Goal: Task Accomplishment & Management: Manage account settings

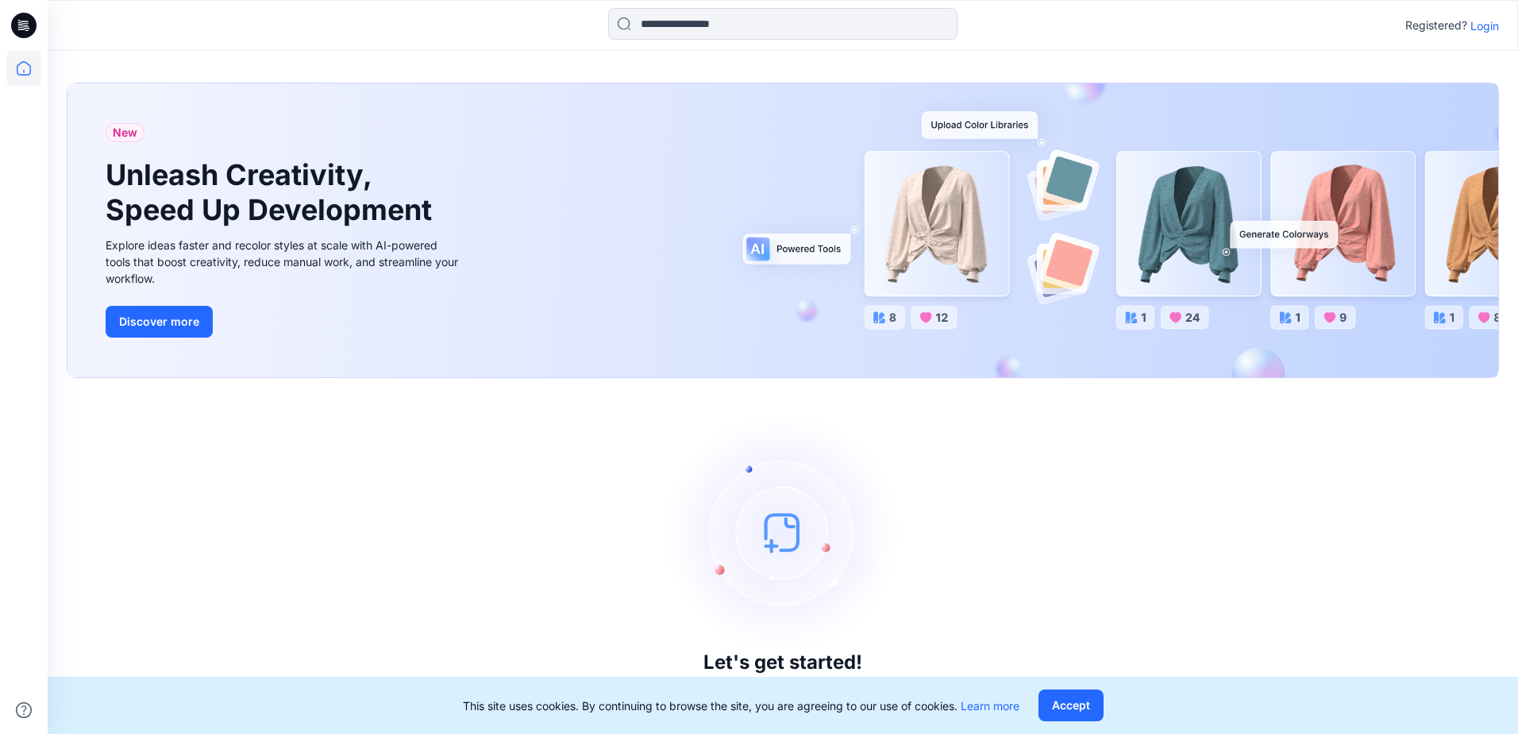
click at [1486, 28] on p "Login" at bounding box center [1485, 25] width 29 height 17
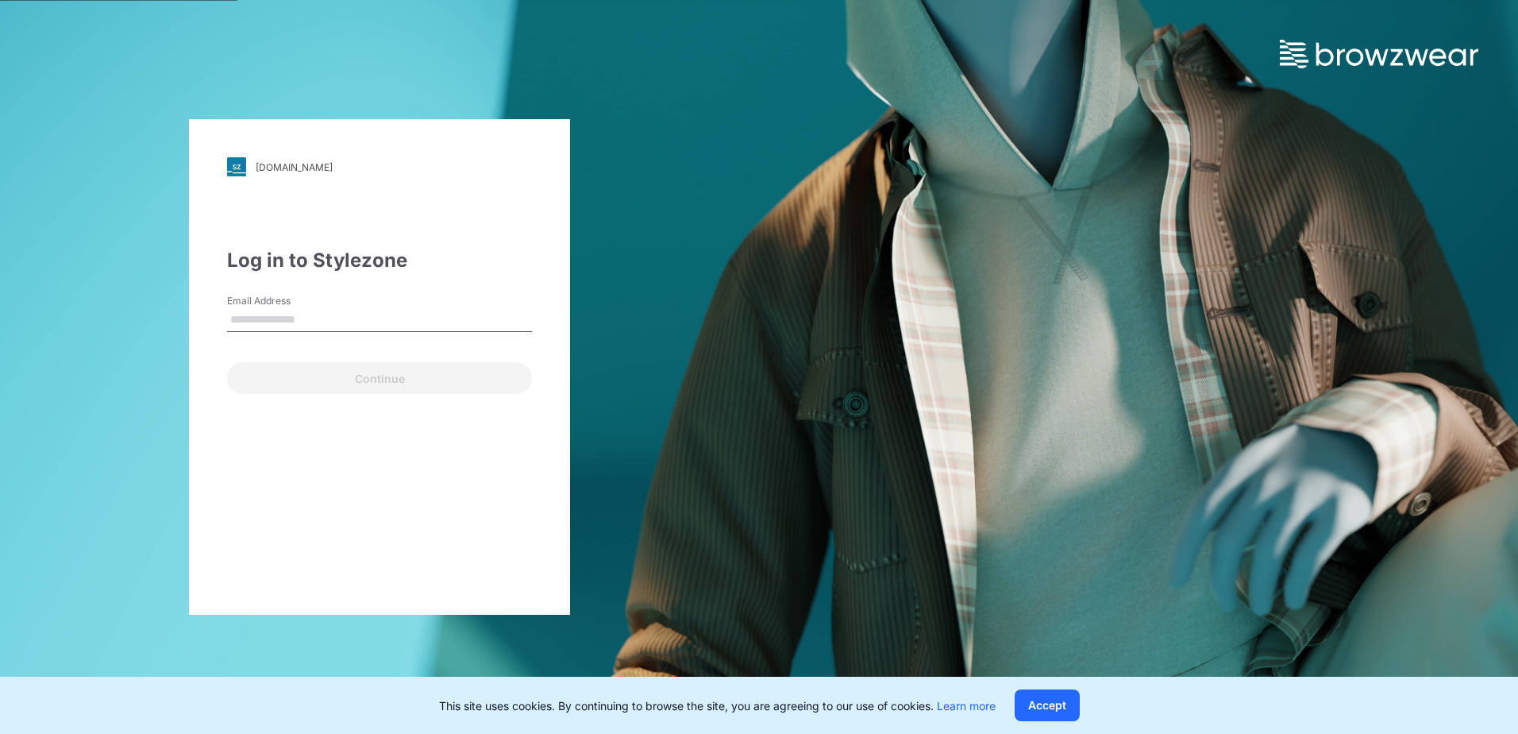
click at [276, 322] on input "Email Address" at bounding box center [379, 320] width 305 height 24
type input "**********"
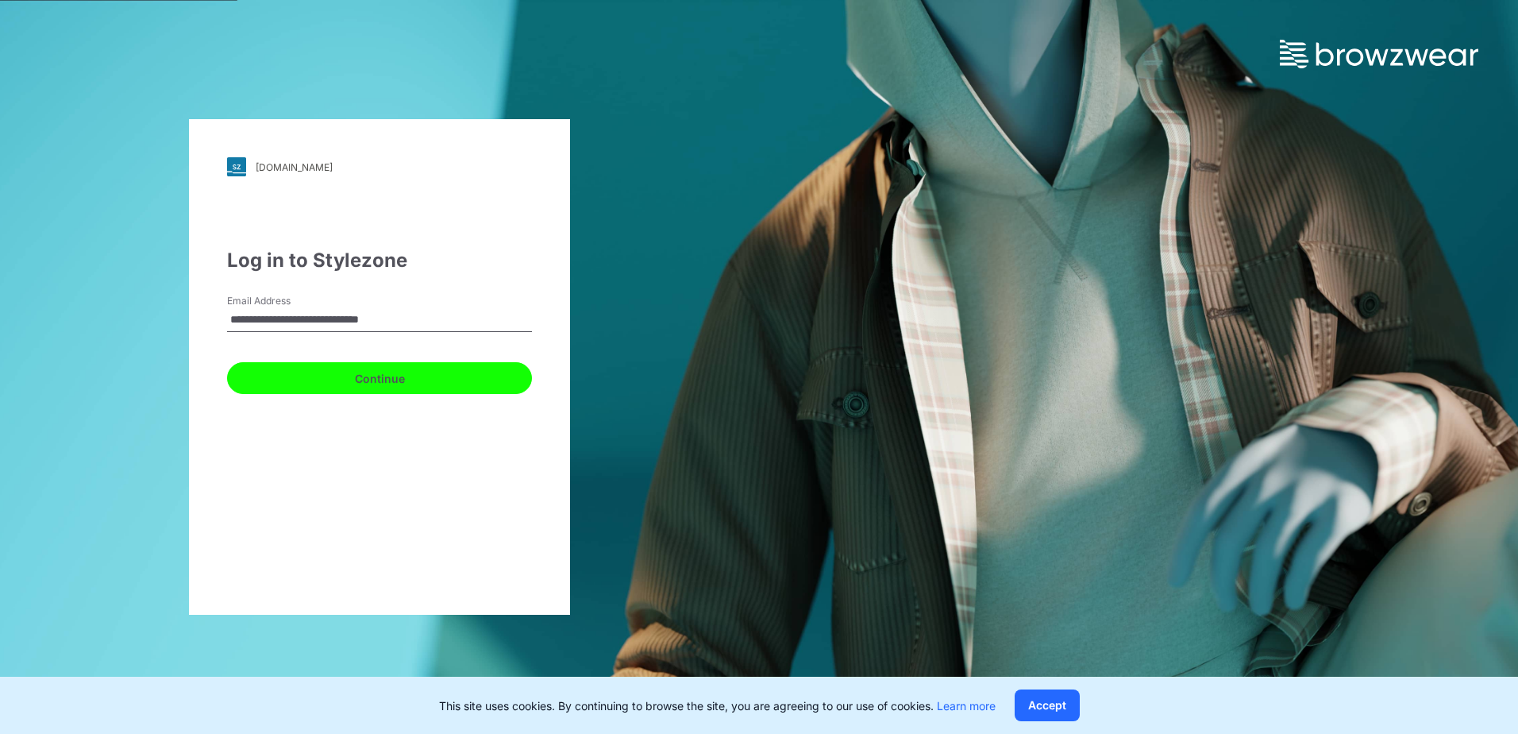
click at [317, 377] on button "Continue" at bounding box center [379, 378] width 305 height 32
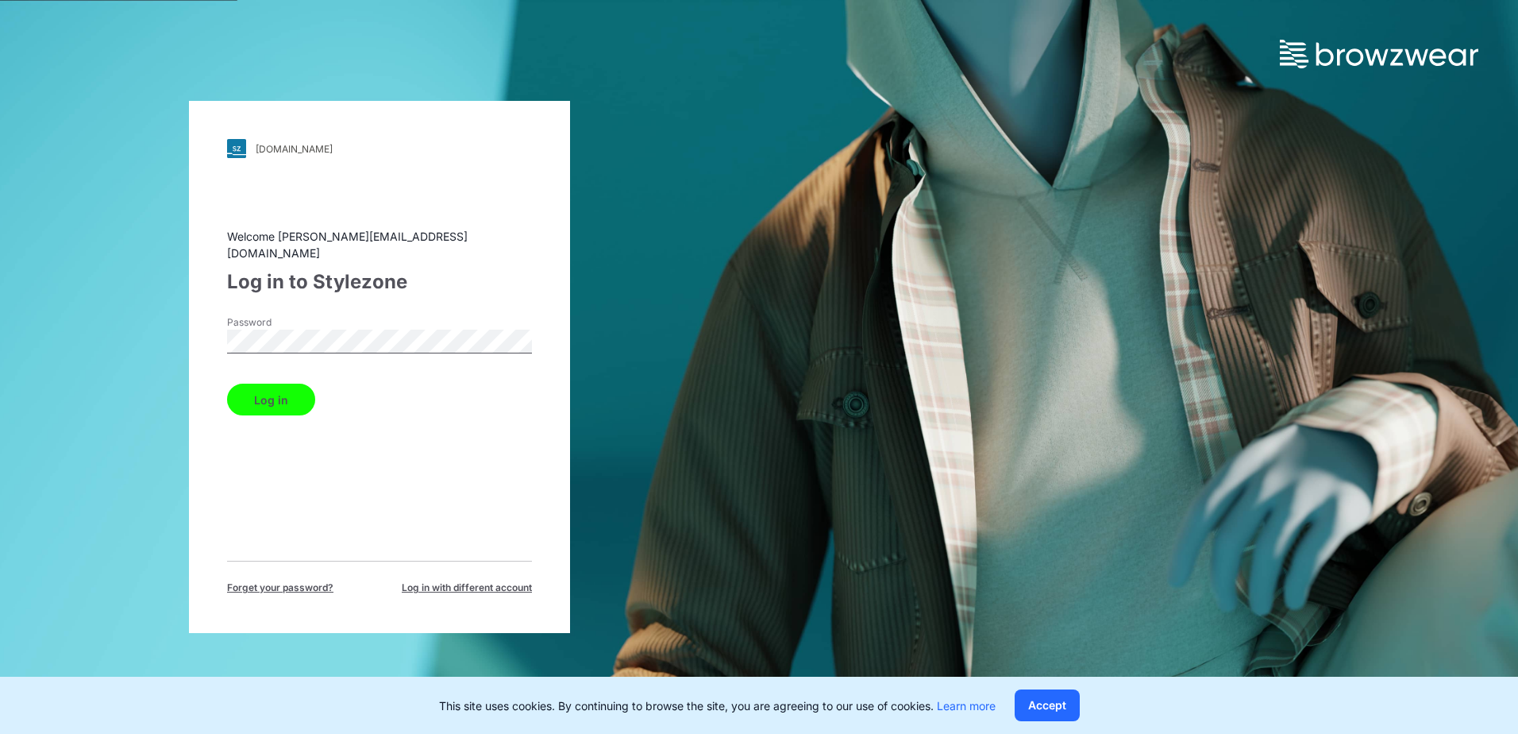
click at [243, 402] on button "Log in" at bounding box center [271, 400] width 88 height 32
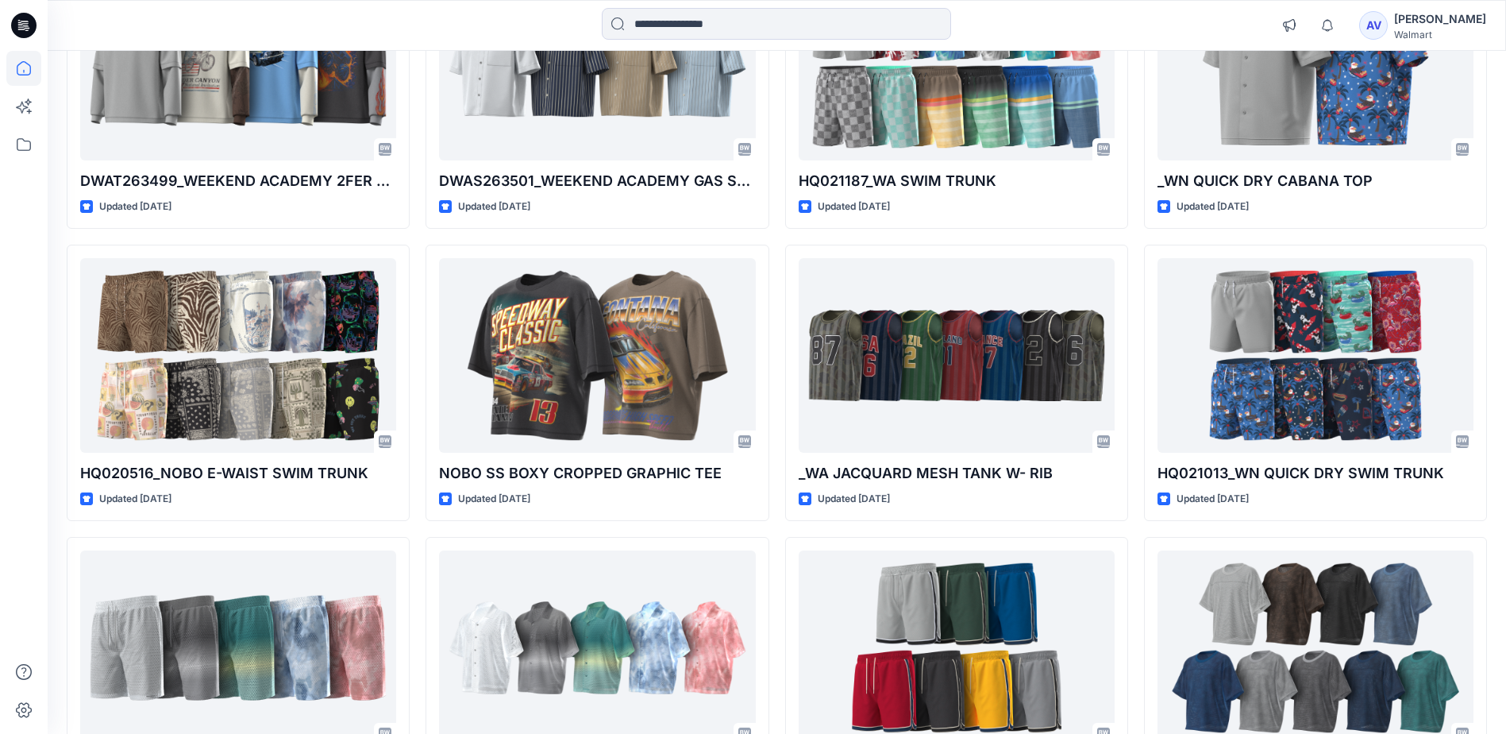
scroll to position [903, 0]
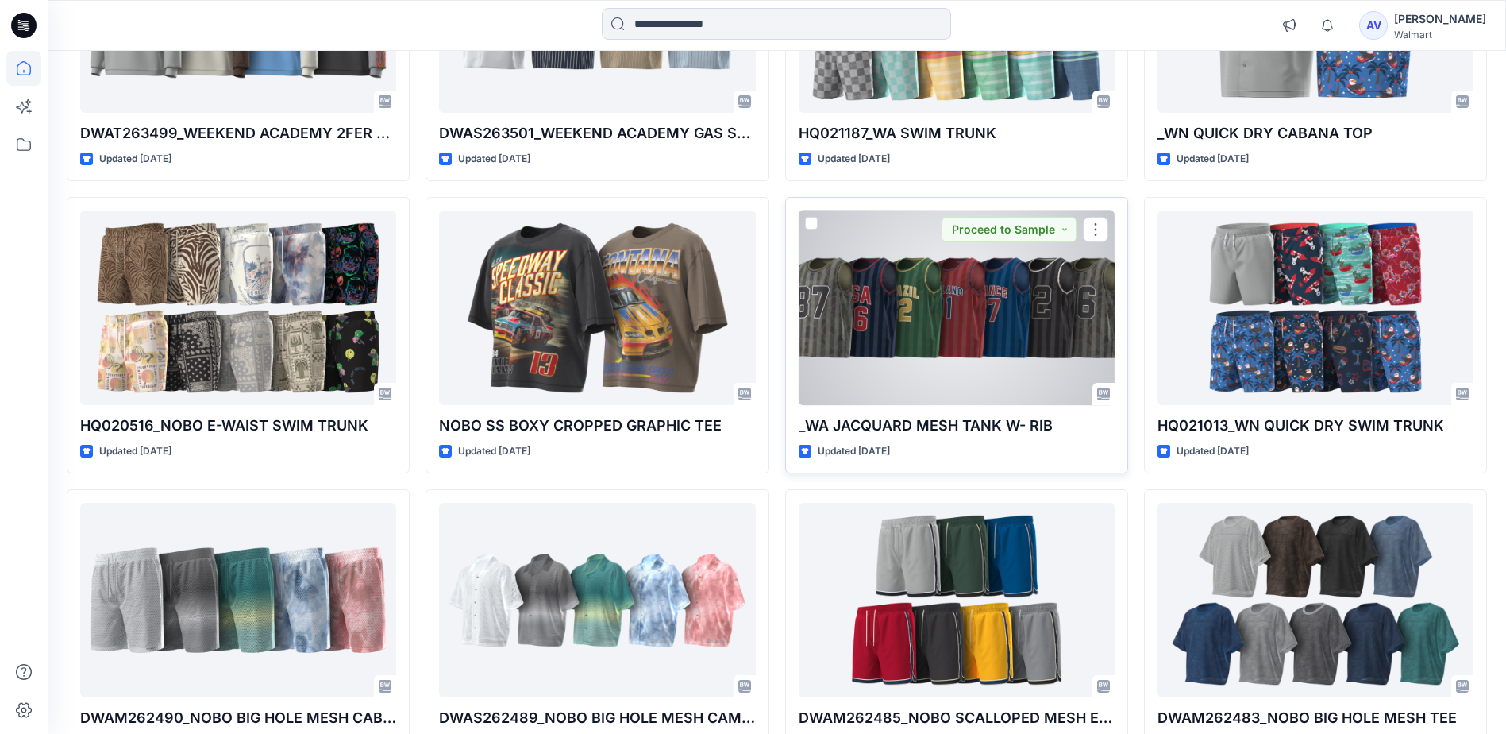
click at [1068, 337] on div at bounding box center [957, 307] width 316 height 195
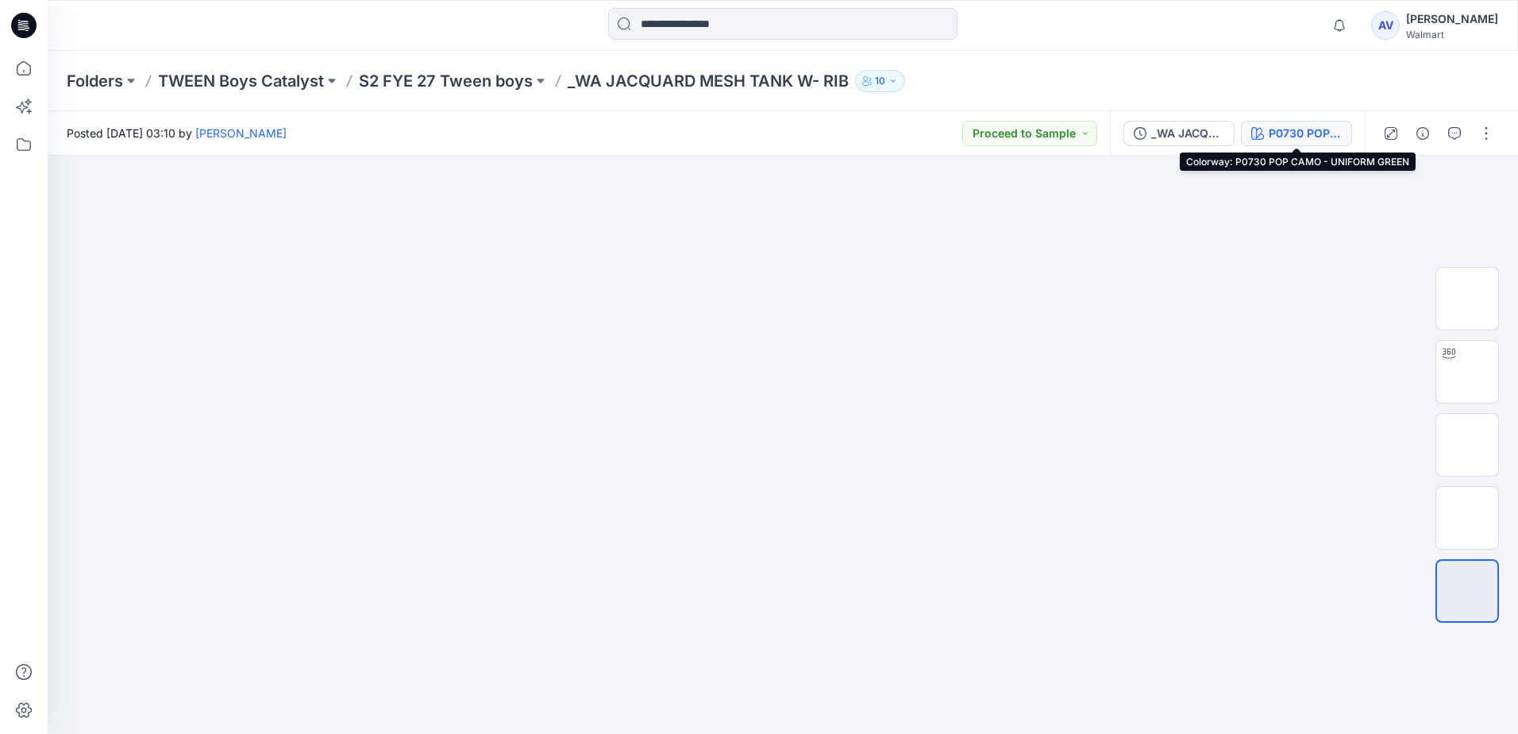
click at [1340, 135] on div "P0730 POP CAMO - UNIFORM GREEN" at bounding box center [1305, 133] width 73 height 17
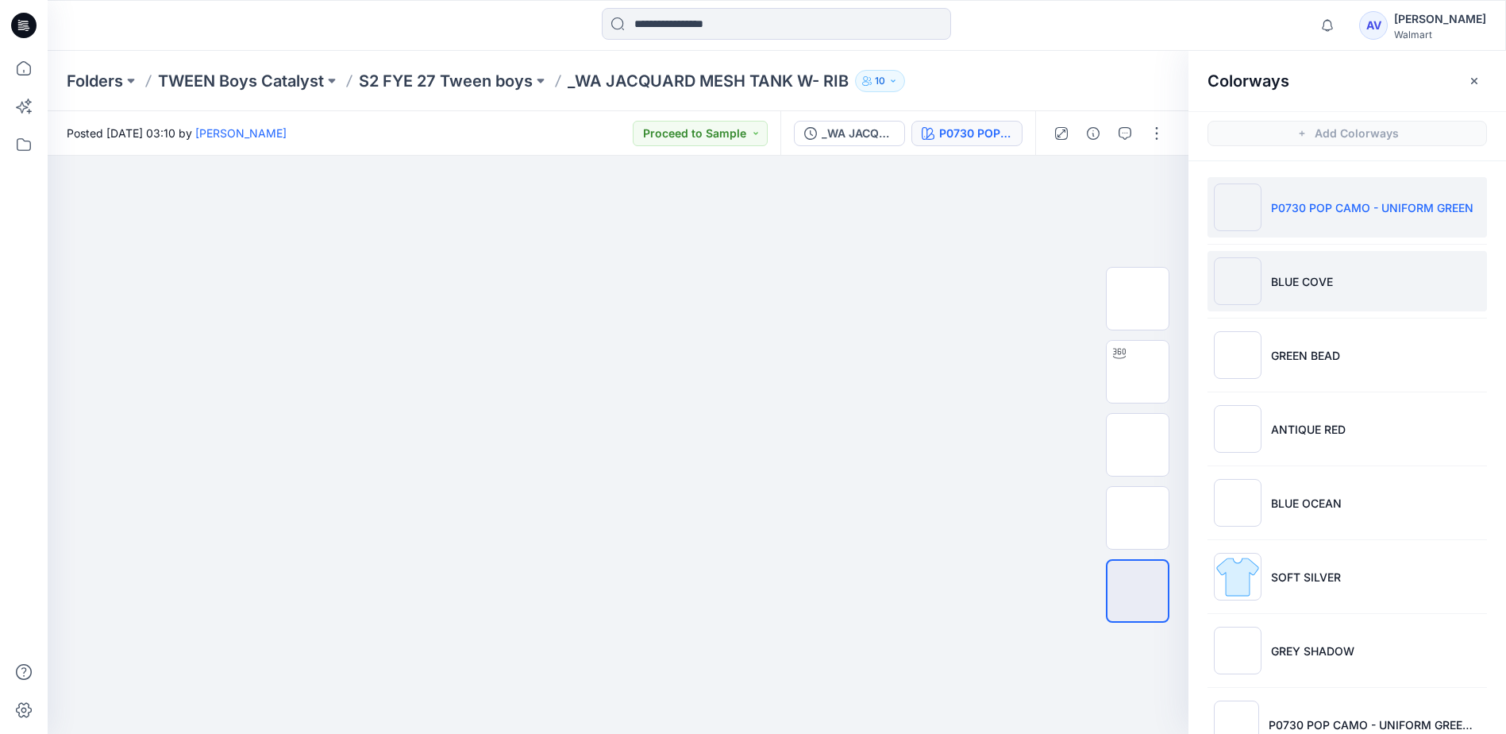
click at [1387, 303] on li "BLUE COVE" at bounding box center [1348, 281] width 280 height 60
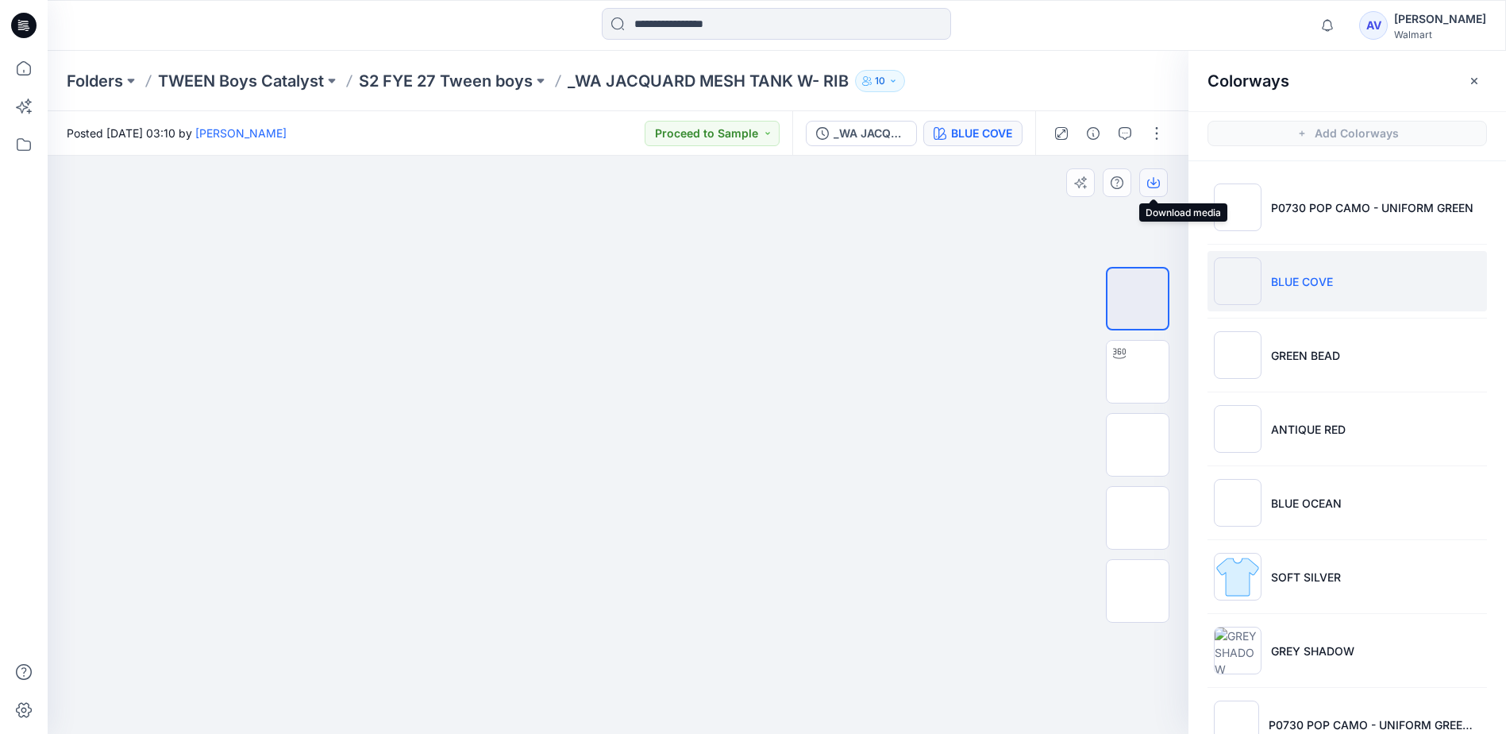
click at [1149, 187] on icon "button" at bounding box center [1154, 183] width 13 height 9
click at [1159, 187] on icon "button" at bounding box center [1154, 183] width 13 height 9
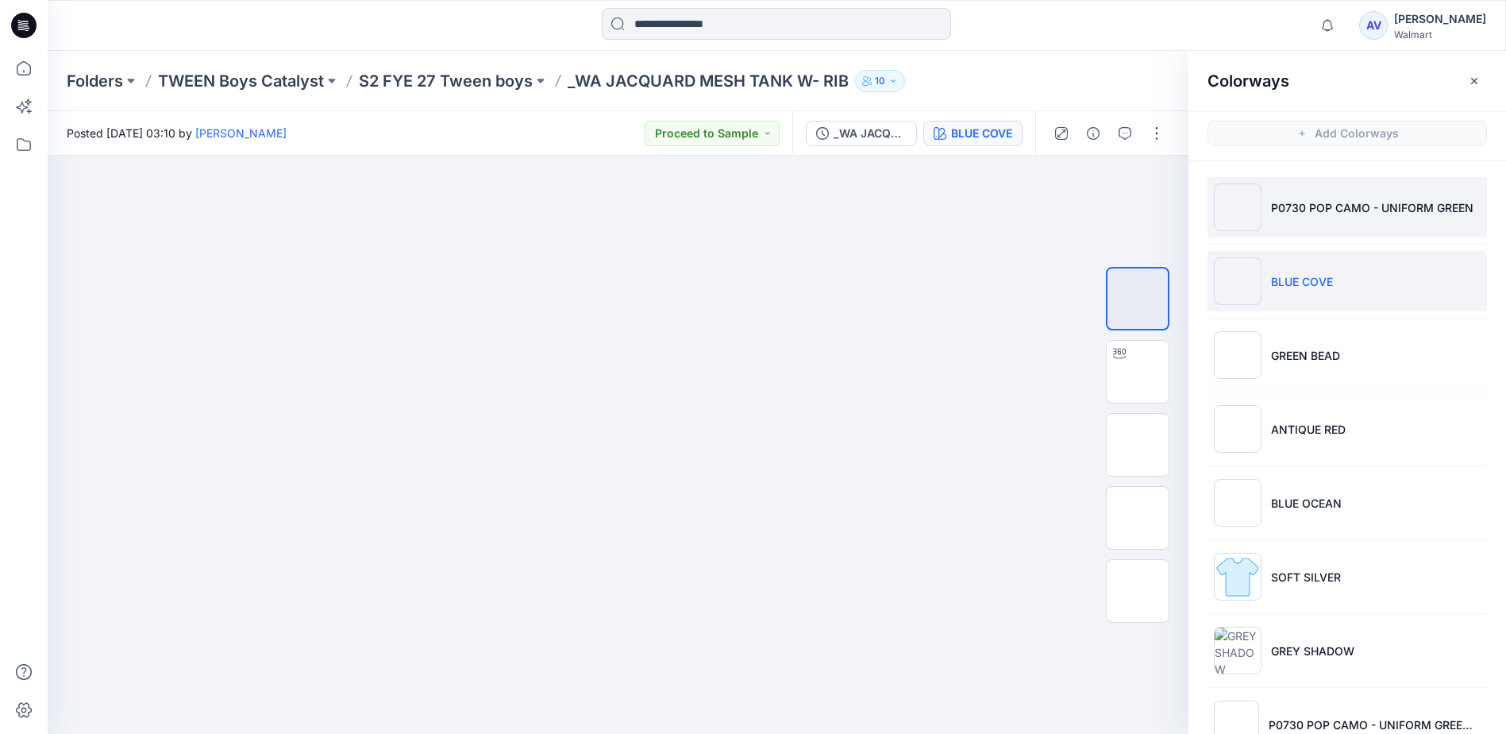
click at [1314, 218] on li "P0730 POP CAMO - UNIFORM GREEN" at bounding box center [1348, 207] width 280 height 60
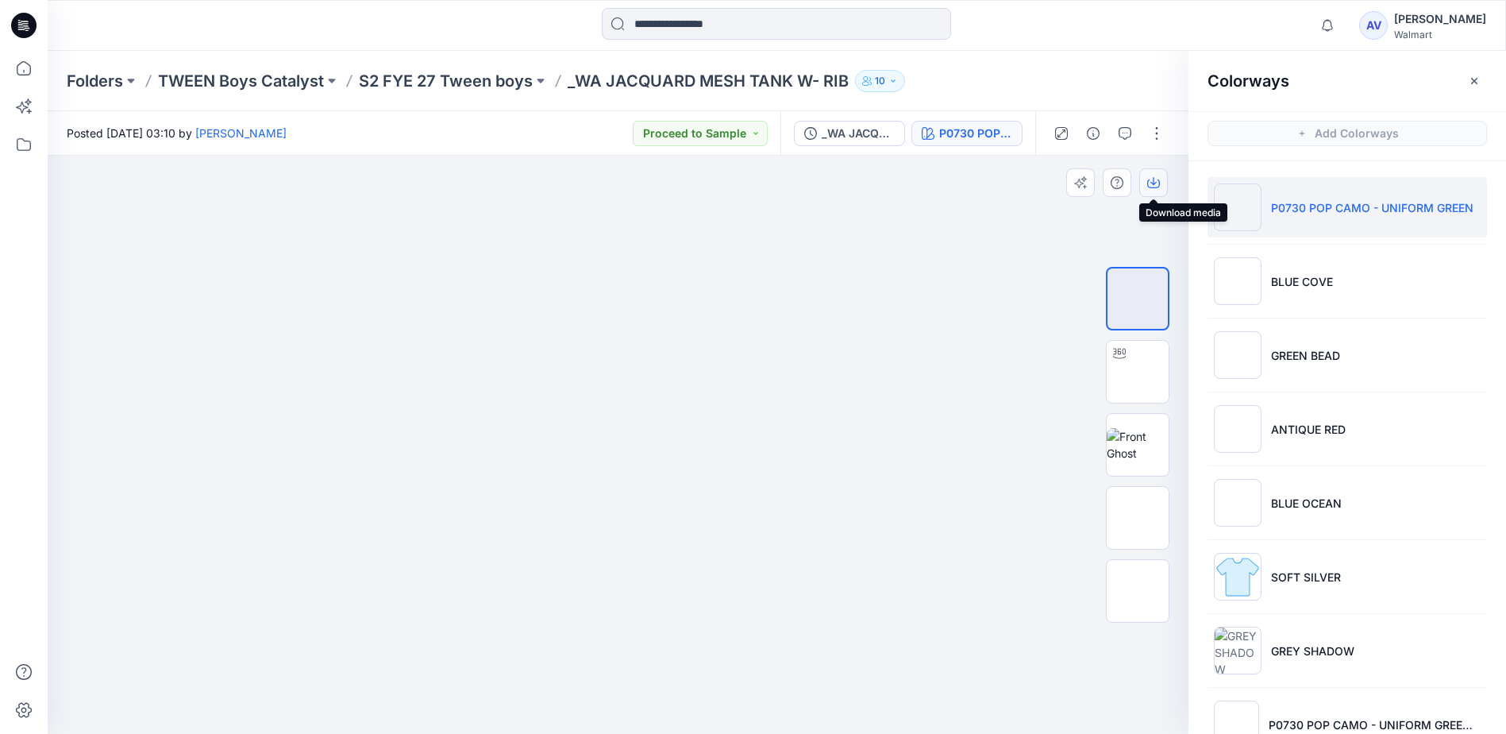
click at [1153, 183] on icon "button" at bounding box center [1154, 181] width 6 height 8
click at [960, 330] on div at bounding box center [618, 445] width 1141 height 578
click at [1439, 38] on div "Walmart" at bounding box center [1440, 35] width 92 height 12
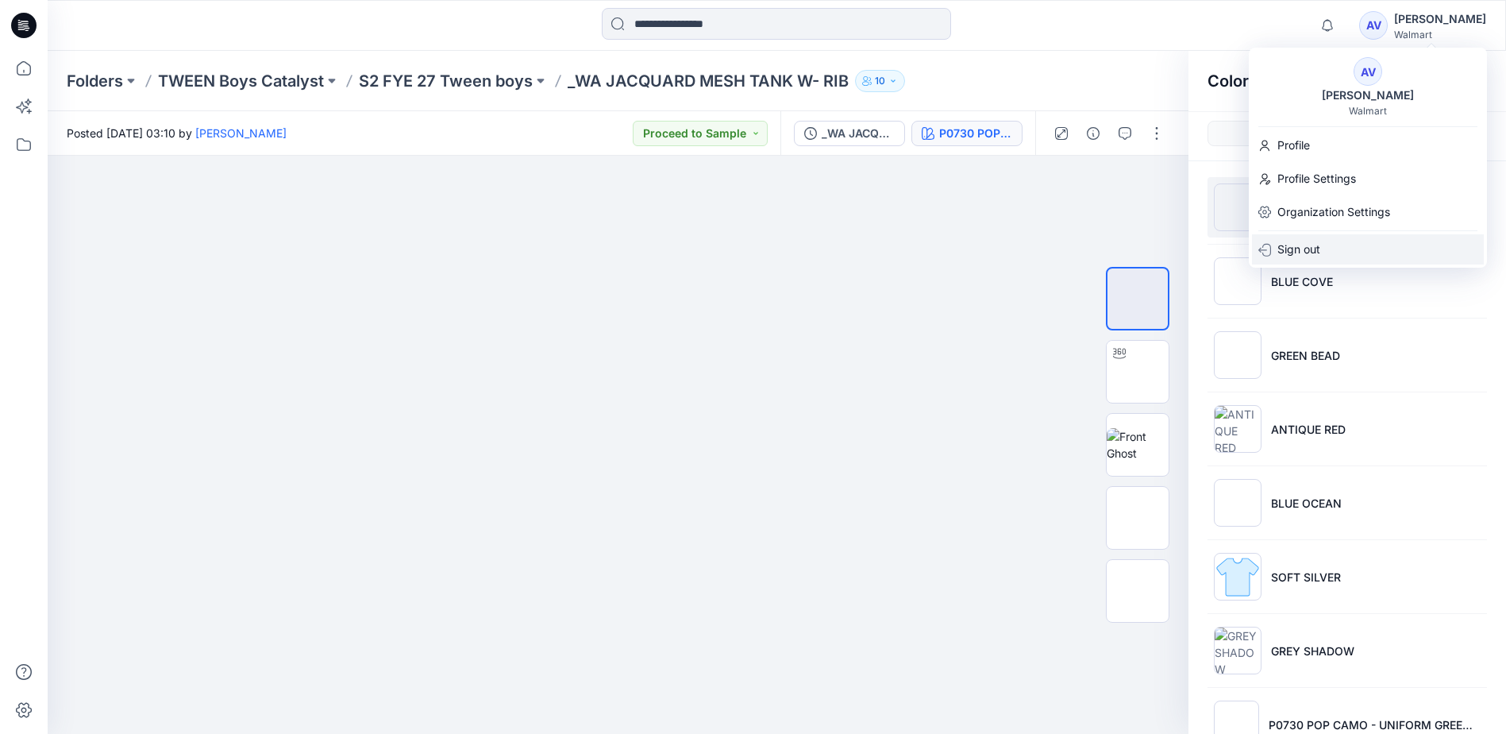
click at [1311, 245] on p "Sign out" at bounding box center [1299, 249] width 43 height 30
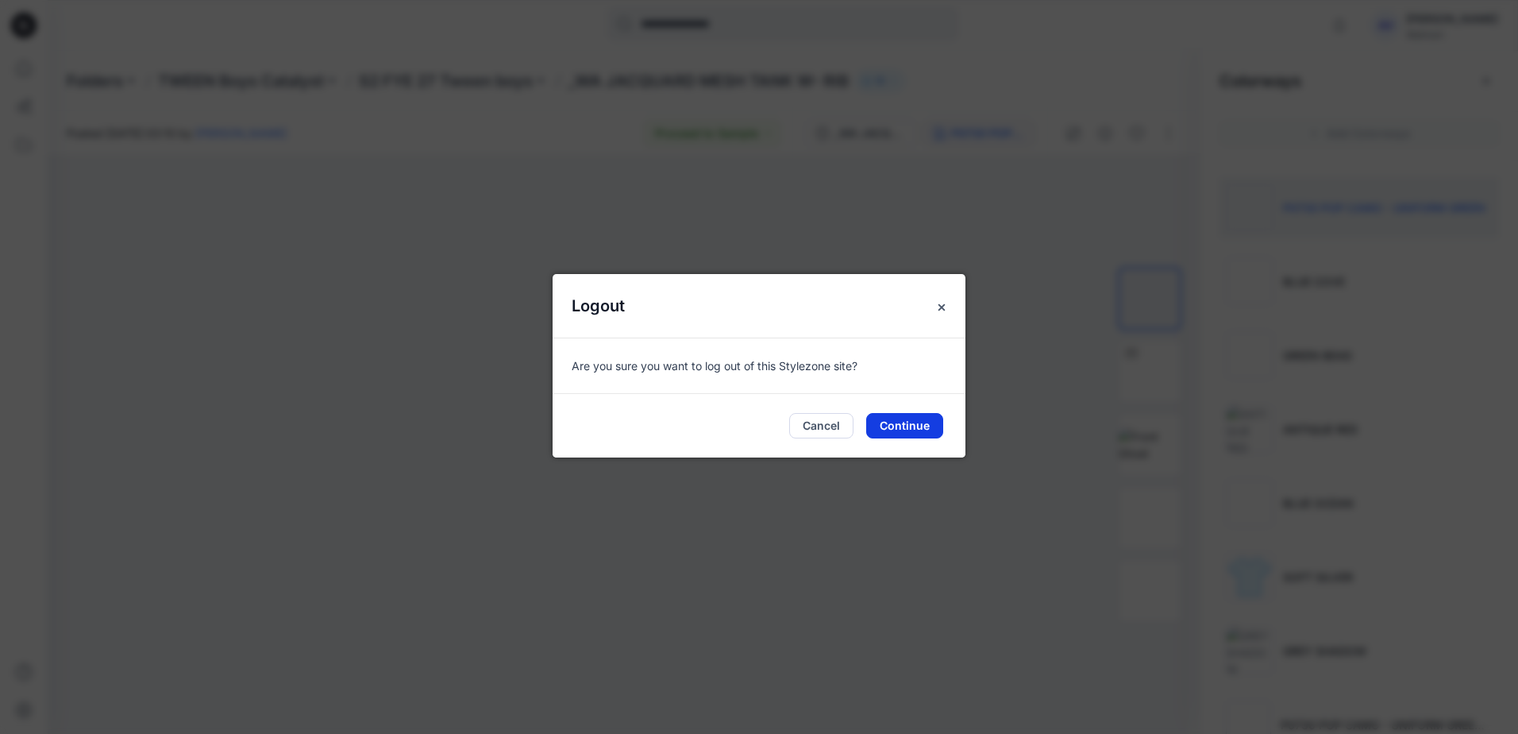
click at [923, 423] on button "Continue" at bounding box center [904, 425] width 77 height 25
